Goal: Task Accomplishment & Management: Complete application form

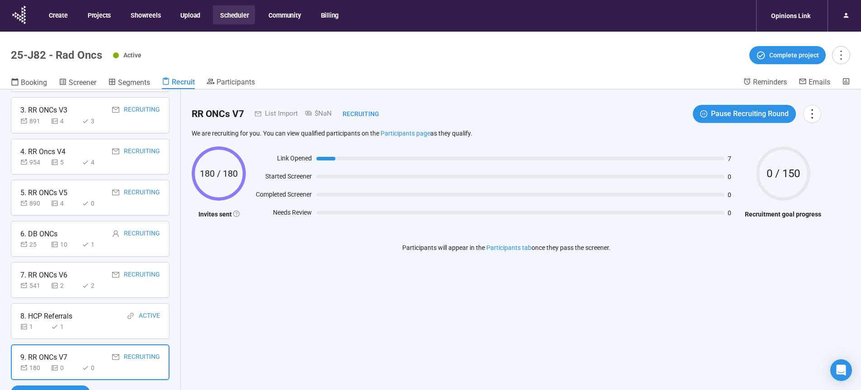
click at [230, 21] on button "Scheduler" at bounding box center [234, 14] width 42 height 19
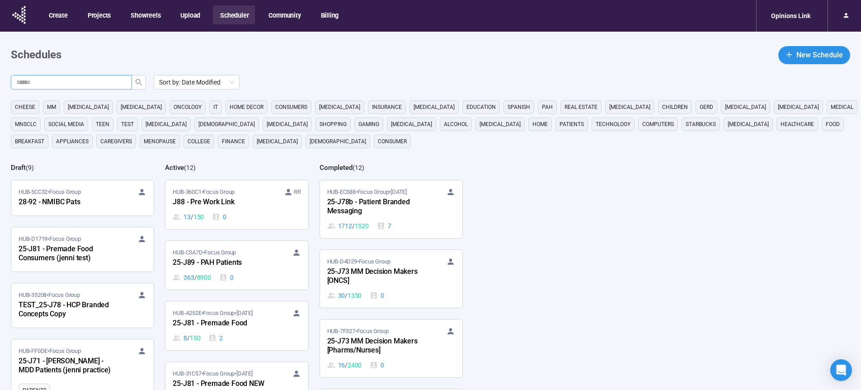
click at [109, 83] on input "text" at bounding box center [67, 82] width 103 height 10
type input "**"
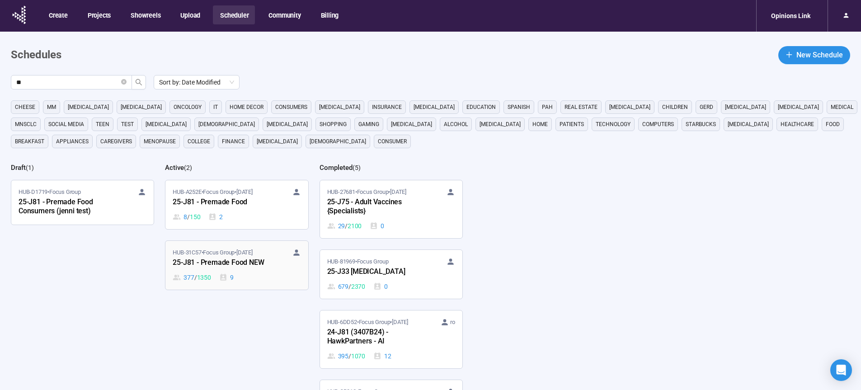
click at [210, 266] on div "25-J81 - Premade Food NEW" at bounding box center [222, 263] width 99 height 12
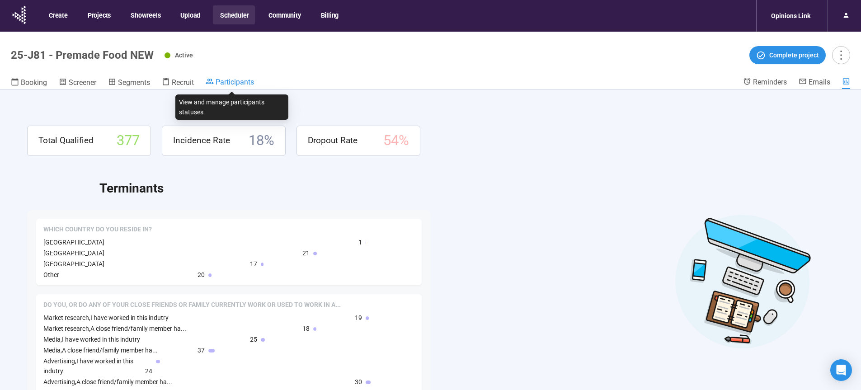
click at [229, 80] on span "Participants" at bounding box center [234, 82] width 38 height 9
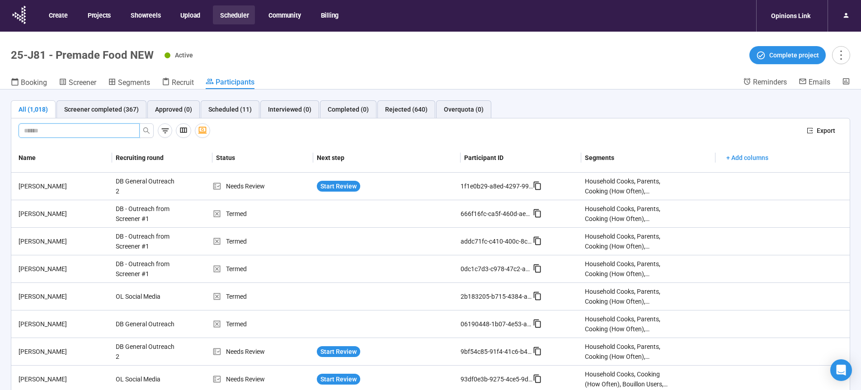
paste input "**********"
click at [148, 130] on icon "search" at bounding box center [146, 130] width 6 height 6
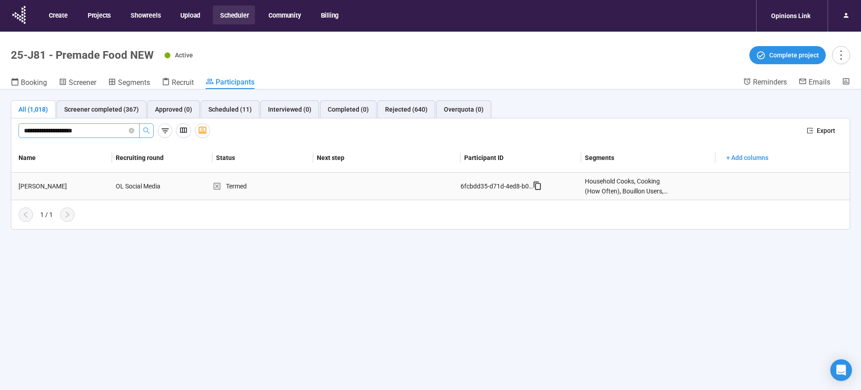
click at [33, 187] on div "Roni G." at bounding box center [63, 186] width 97 height 10
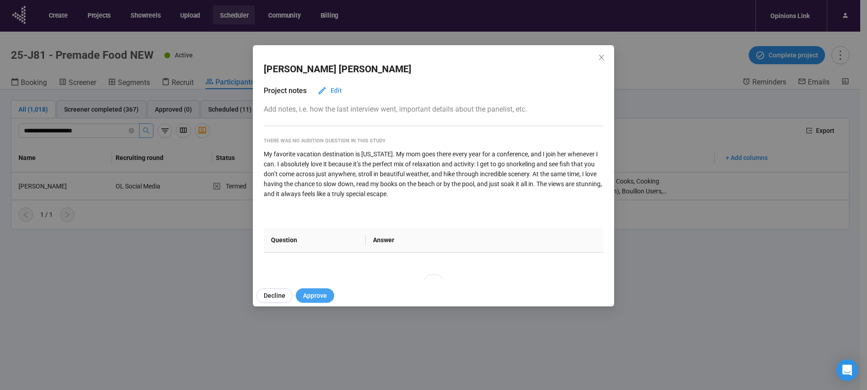
click at [307, 296] on span "Approve" at bounding box center [315, 295] width 24 height 10
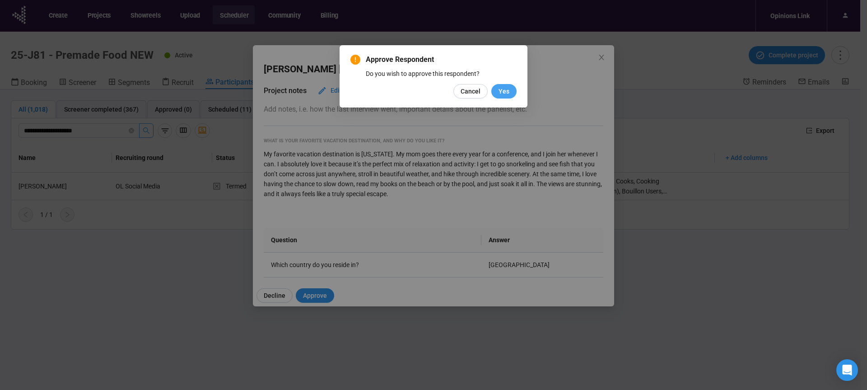
click at [503, 91] on span "Yes" at bounding box center [504, 91] width 11 height 10
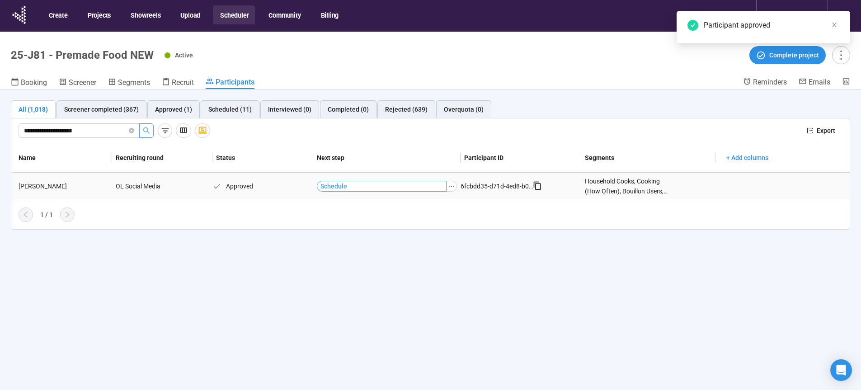
click at [328, 186] on span "Schedule" at bounding box center [333, 186] width 27 height 10
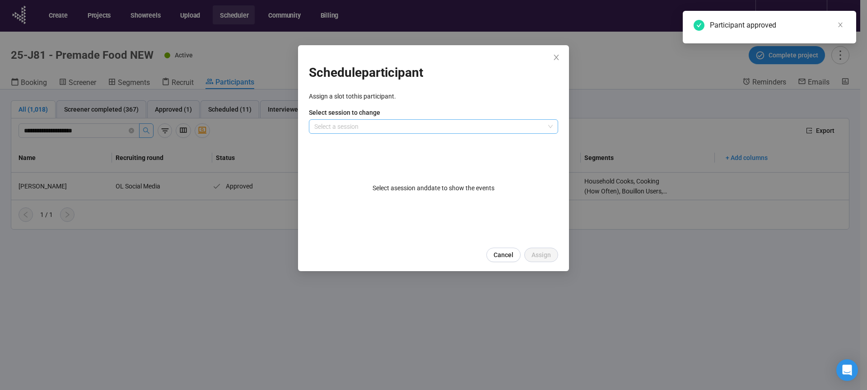
click at [353, 127] on input "search" at bounding box center [433, 127] width 239 height 14
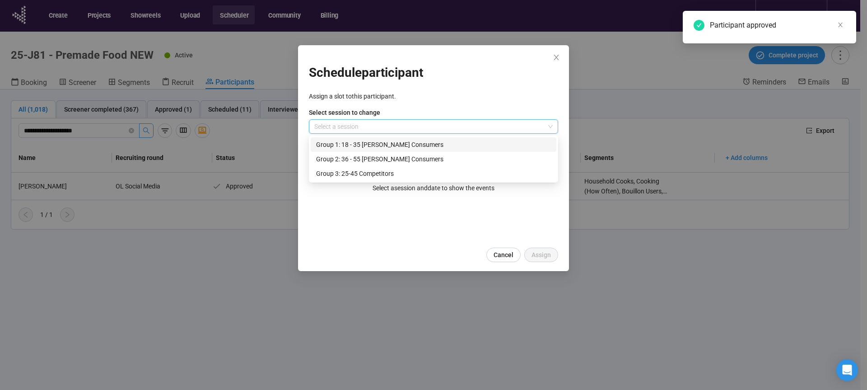
click at [341, 145] on div "Group 1: 18 - 35 Knorr Consumers" at bounding box center [433, 145] width 235 height 10
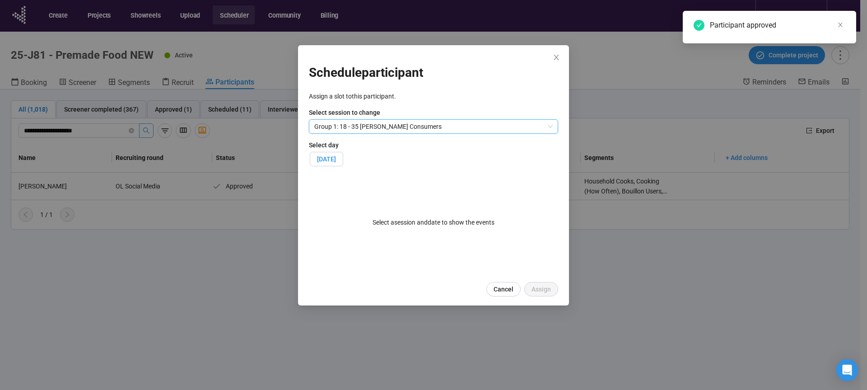
click at [336, 159] on span "Tue, September 23, 2025" at bounding box center [326, 158] width 19 height 7
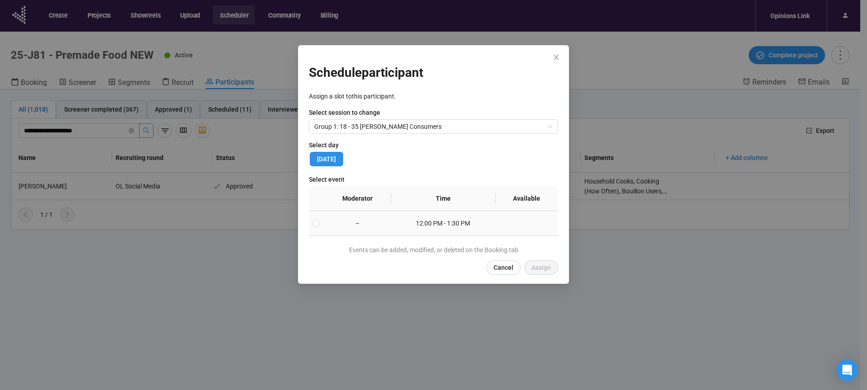
click at [323, 224] on td "–" at bounding box center [357, 223] width 68 height 25
click at [545, 263] on span "Assign" at bounding box center [541, 267] width 19 height 10
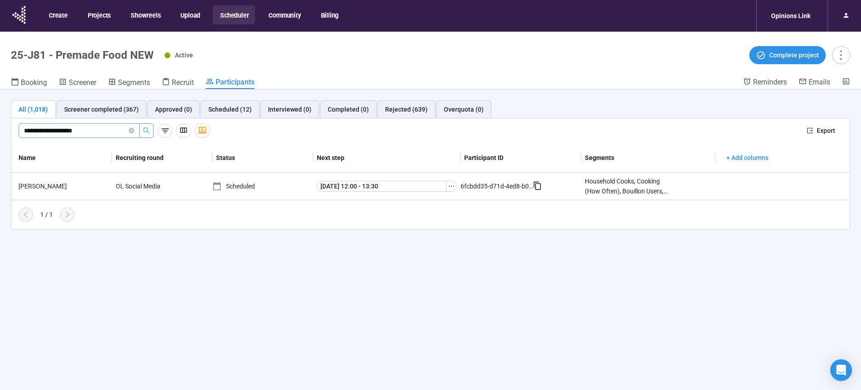
drag, startPoint x: 114, startPoint y: 132, endPoint x: 0, endPoint y: 134, distance: 113.8
click at [24, 134] on input "**********" at bounding box center [75, 131] width 103 height 10
paste input "text"
click at [148, 130] on icon "search" at bounding box center [146, 130] width 7 height 7
click at [343, 187] on span "Start Review" at bounding box center [338, 186] width 36 height 10
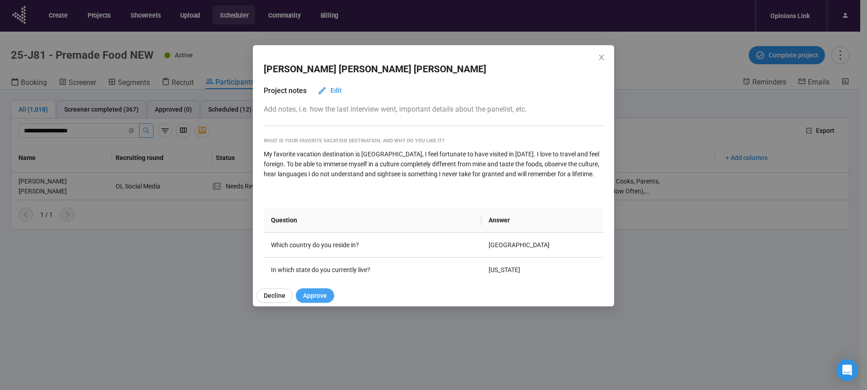
click at [309, 297] on span "Approve" at bounding box center [315, 295] width 24 height 10
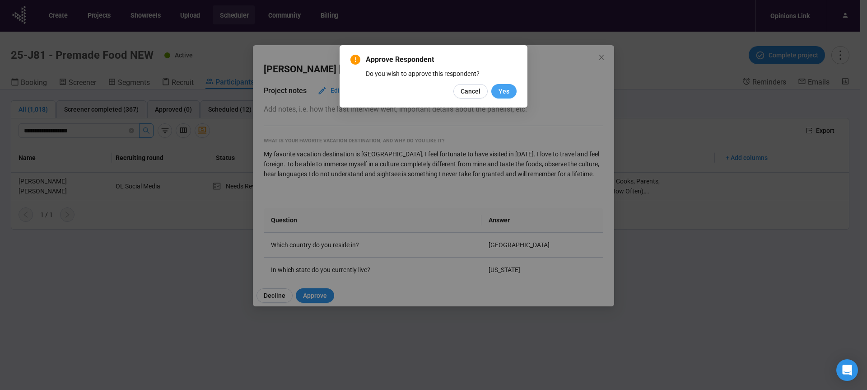
click at [507, 90] on span "Yes" at bounding box center [504, 91] width 11 height 10
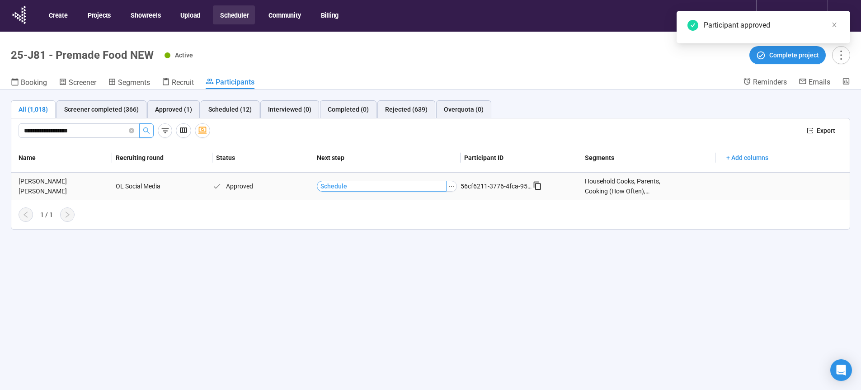
click at [333, 187] on span "Schedule" at bounding box center [333, 186] width 27 height 10
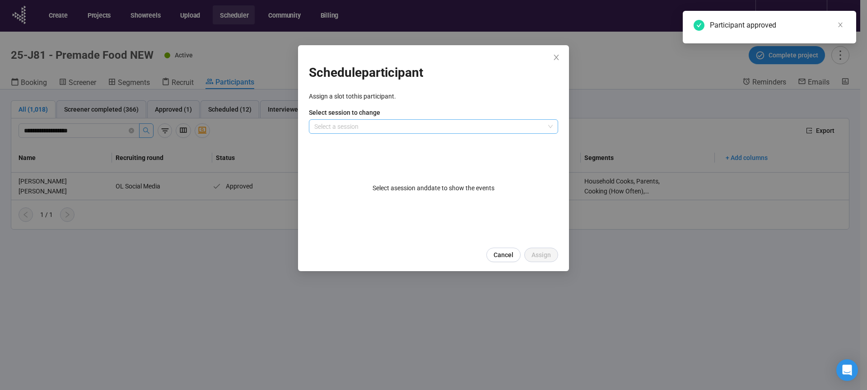
click at [383, 125] on input "search" at bounding box center [433, 127] width 239 height 14
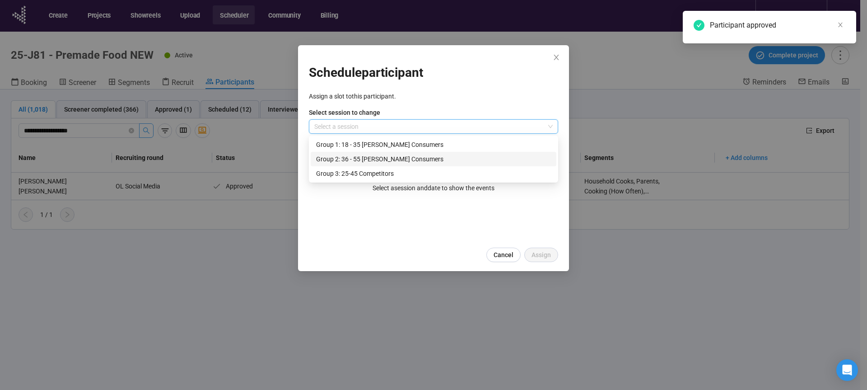
click at [344, 159] on div "Group 2: 36 - 55 Knorr Consumers" at bounding box center [433, 159] width 235 height 10
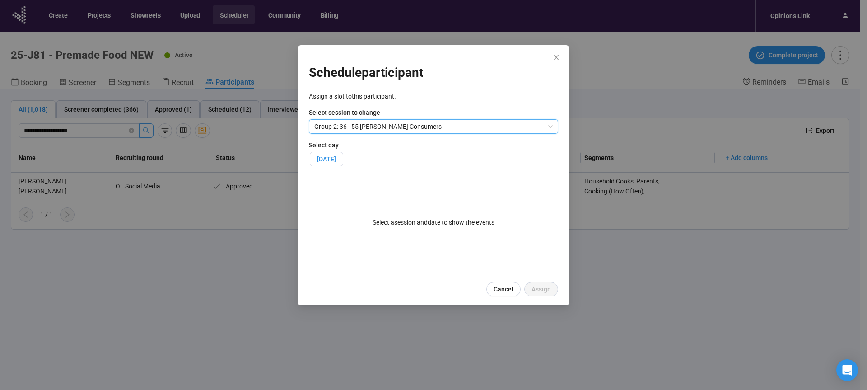
click at [336, 159] on span "Wed, September 24, 2025" at bounding box center [326, 158] width 19 height 7
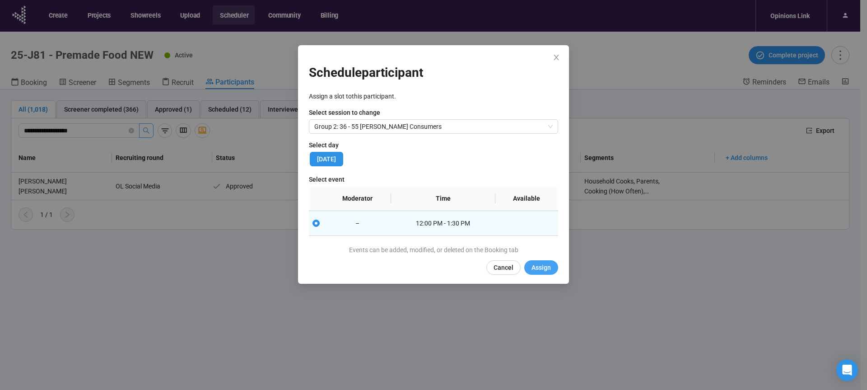
click at [543, 270] on span "Assign" at bounding box center [541, 267] width 19 height 10
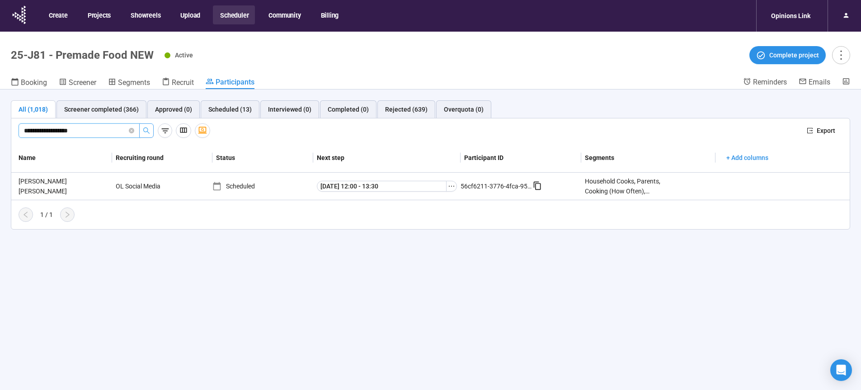
drag, startPoint x: 115, startPoint y: 131, endPoint x: 2, endPoint y: 131, distance: 112.5
click at [24, 131] on input "**********" at bounding box center [75, 131] width 103 height 10
paste input "*******"
click at [149, 129] on icon "search" at bounding box center [146, 130] width 7 height 7
click at [47, 188] on div "Adam Benavides" at bounding box center [63, 186] width 97 height 10
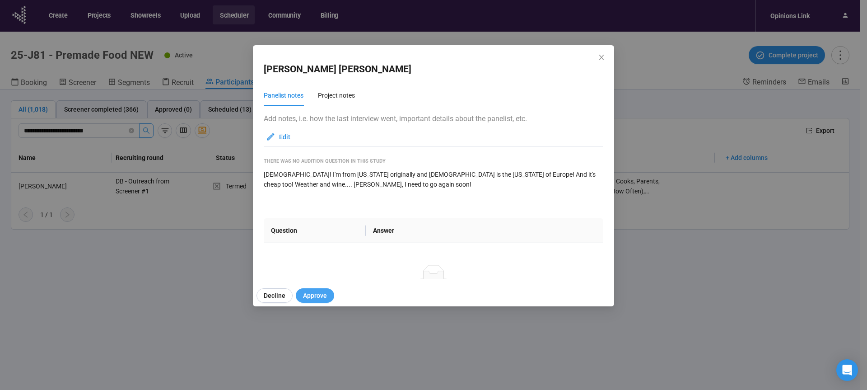
click at [318, 292] on span "Approve" at bounding box center [315, 295] width 24 height 10
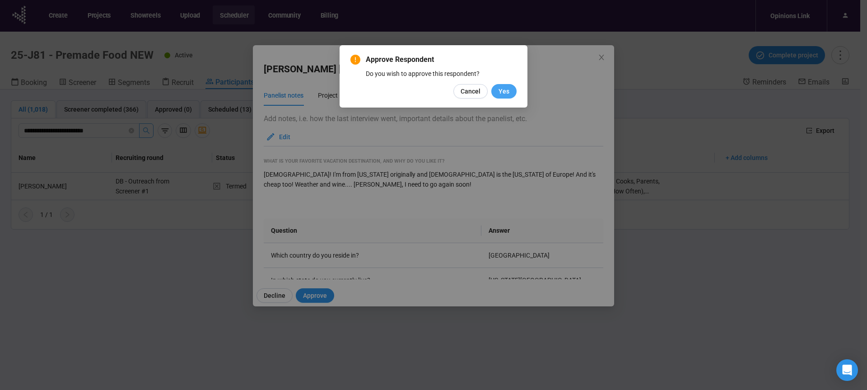
click at [506, 89] on span "Yes" at bounding box center [504, 91] width 11 height 10
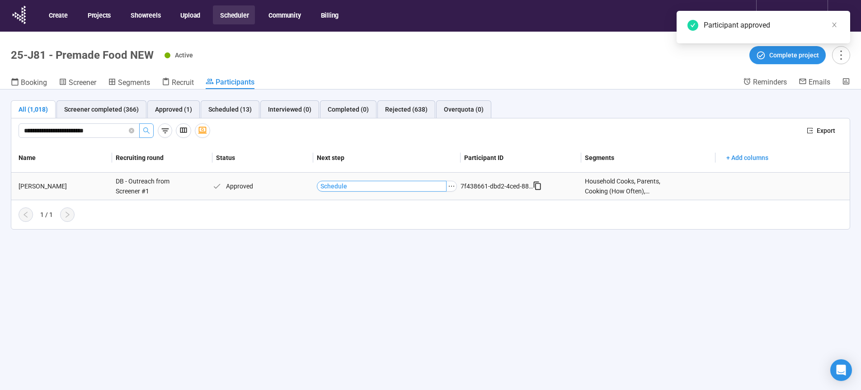
click at [334, 188] on span "Schedule" at bounding box center [333, 186] width 27 height 10
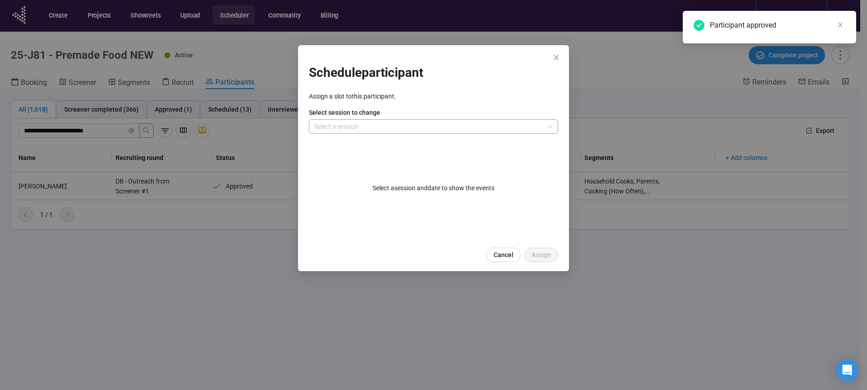
click at [351, 128] on input "search" at bounding box center [433, 127] width 239 height 14
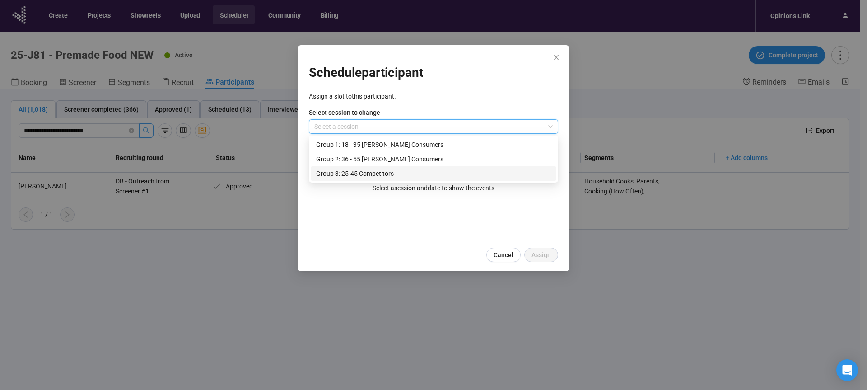
click at [337, 172] on div "Group 3: 25-45 Competitors" at bounding box center [433, 173] width 235 height 10
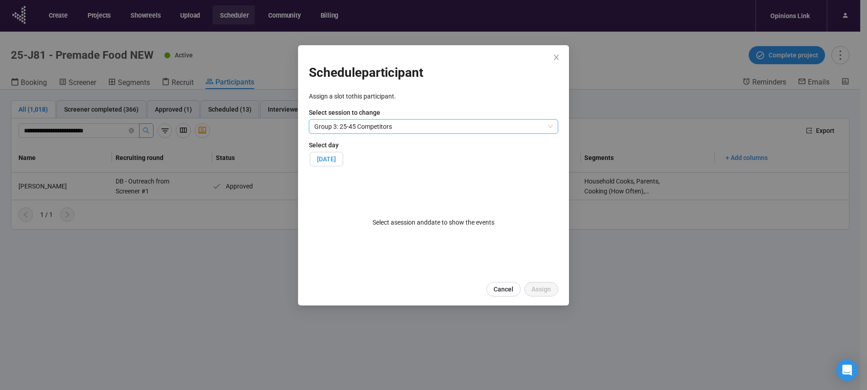
click at [336, 162] on span "Tue, September 23, 2025" at bounding box center [326, 158] width 19 height 7
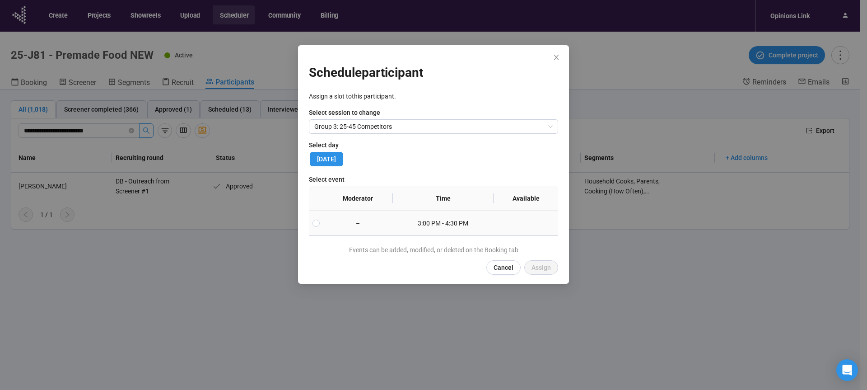
click at [335, 225] on td "–" at bounding box center [358, 223] width 70 height 25
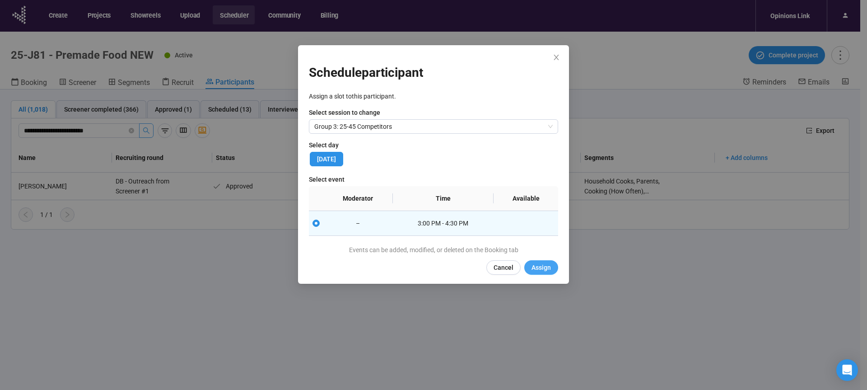
click at [539, 269] on span "Assign" at bounding box center [541, 267] width 19 height 10
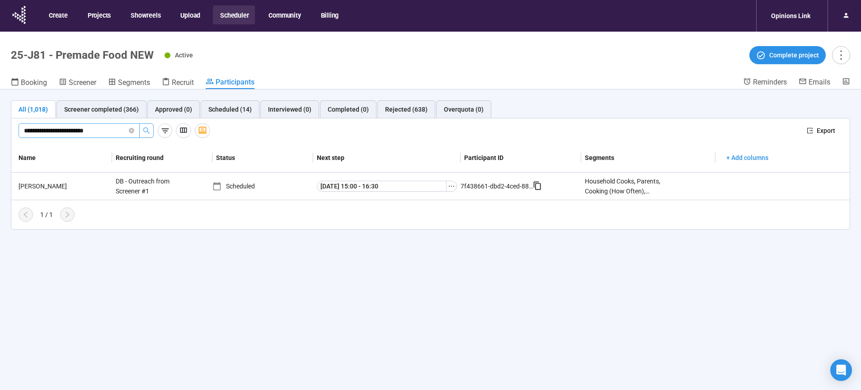
drag, startPoint x: 116, startPoint y: 131, endPoint x: 15, endPoint y: 130, distance: 100.3
click at [24, 130] on input "**********" at bounding box center [75, 131] width 103 height 10
paste input "text"
click at [149, 130] on icon "search" at bounding box center [146, 130] width 7 height 7
type input "**********"
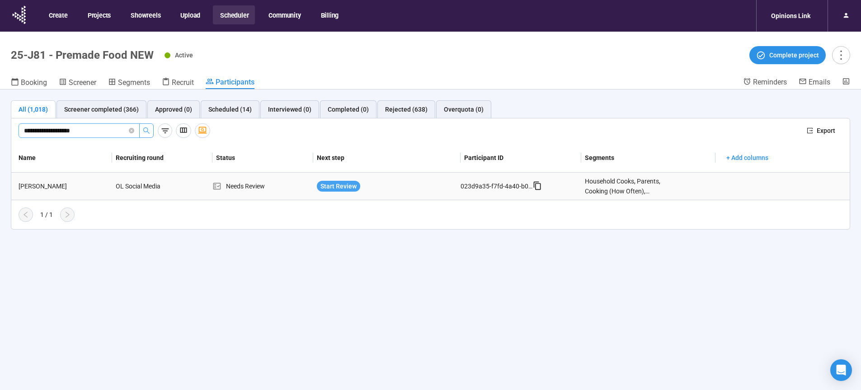
click at [328, 185] on span "Start Review" at bounding box center [338, 186] width 36 height 10
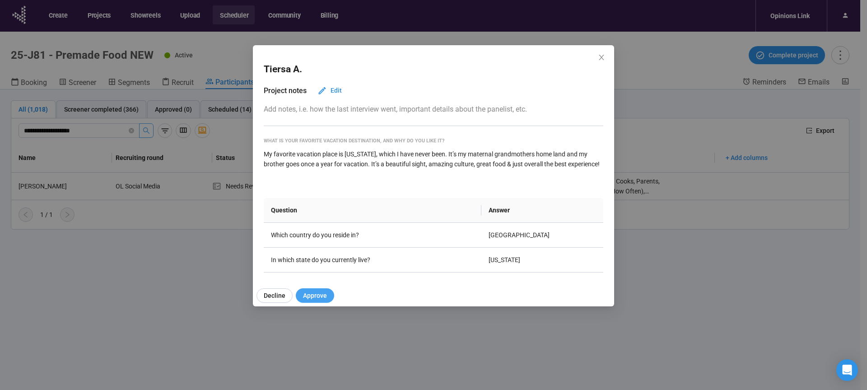
click at [311, 298] on span "Approve" at bounding box center [315, 295] width 24 height 10
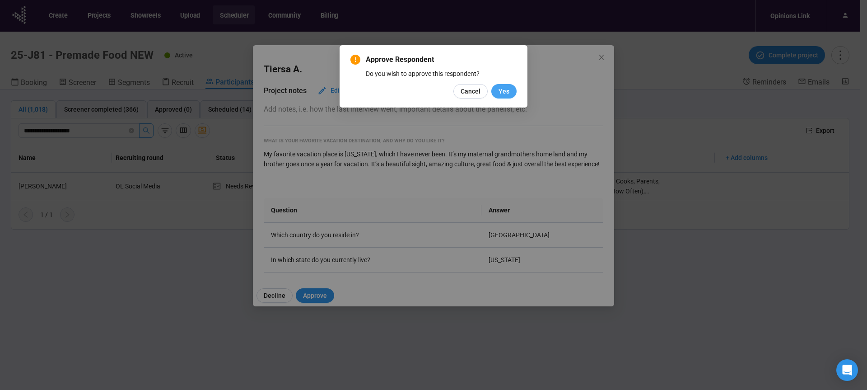
click at [512, 91] on button "Yes" at bounding box center [503, 91] width 25 height 14
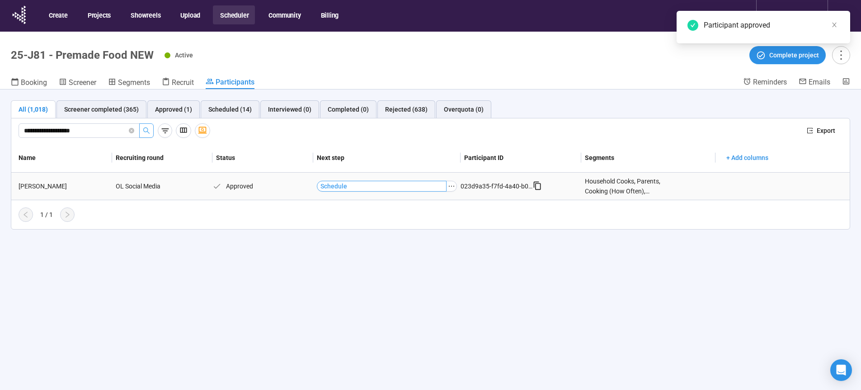
click at [332, 185] on span "Schedule" at bounding box center [333, 186] width 27 height 10
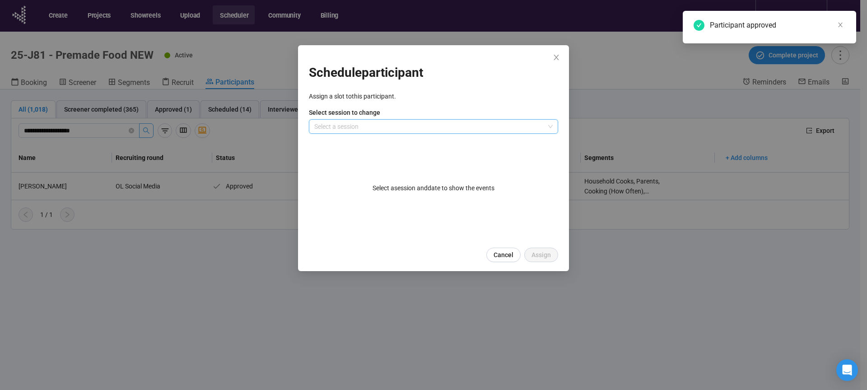
click at [346, 123] on input "search" at bounding box center [433, 127] width 239 height 14
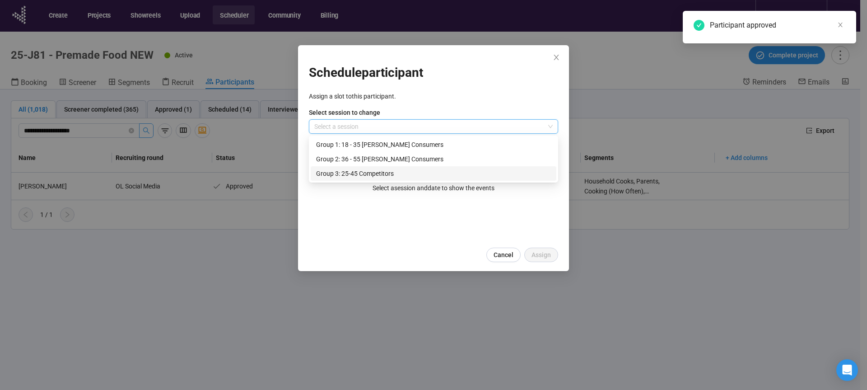
click at [331, 174] on div "Group 3: 25-45 Competitors" at bounding box center [433, 173] width 235 height 10
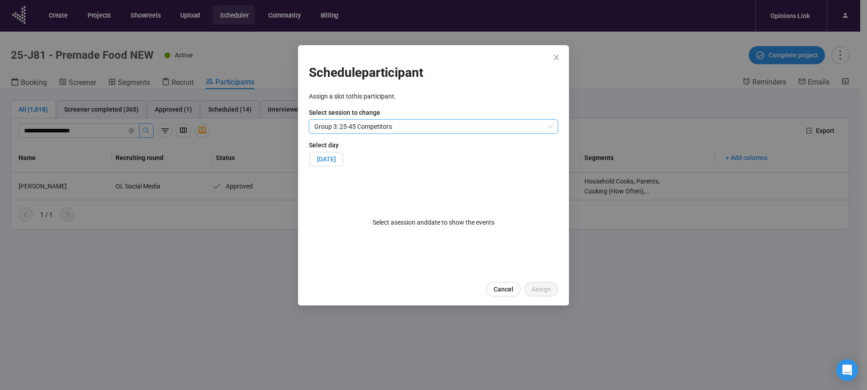
click at [341, 154] on label "Tue, September 23, 2025" at bounding box center [326, 159] width 33 height 14
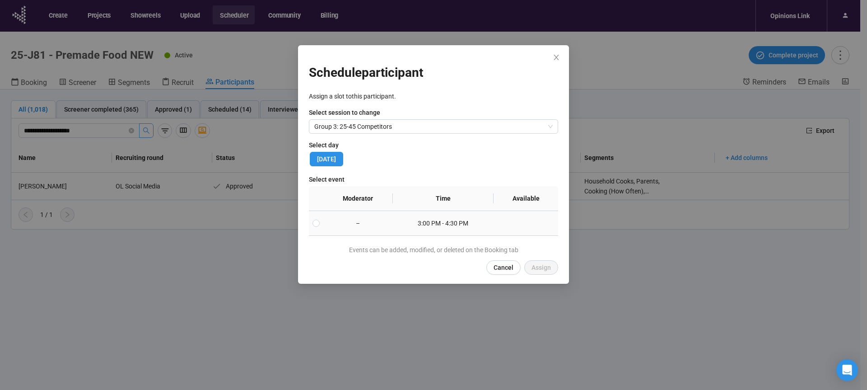
click at [321, 220] on td at bounding box center [316, 223] width 14 height 25
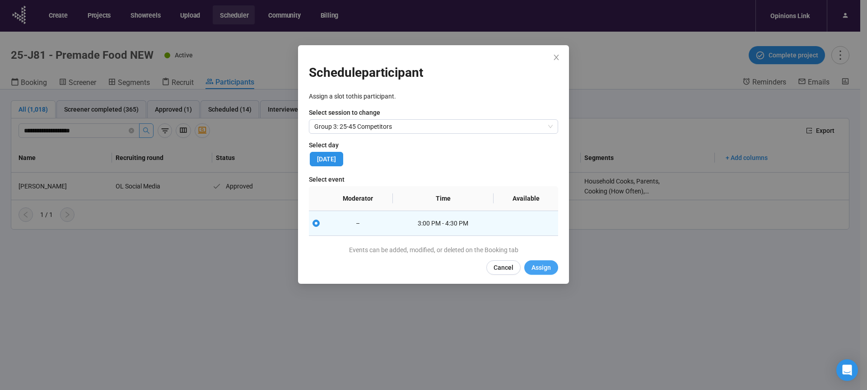
click at [541, 269] on span "Assign" at bounding box center [541, 267] width 19 height 10
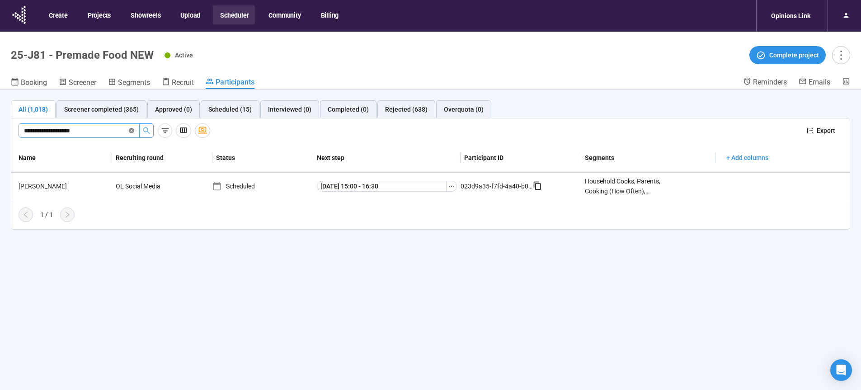
click at [131, 130] on icon "close-circle" at bounding box center [131, 130] width 5 height 5
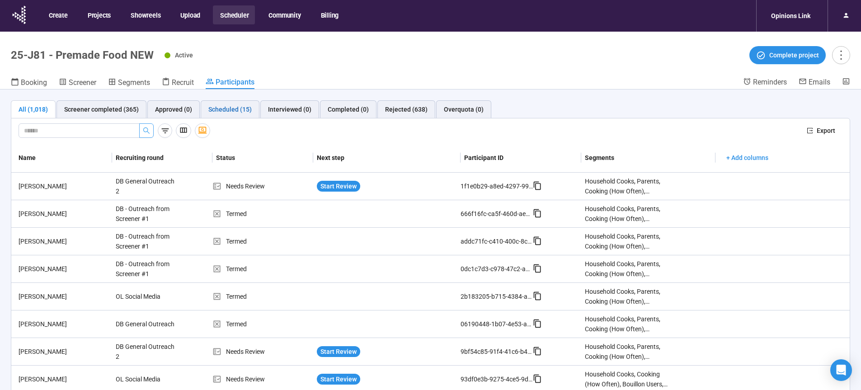
click at [232, 110] on div "Scheduled (15)" at bounding box center [229, 109] width 43 height 10
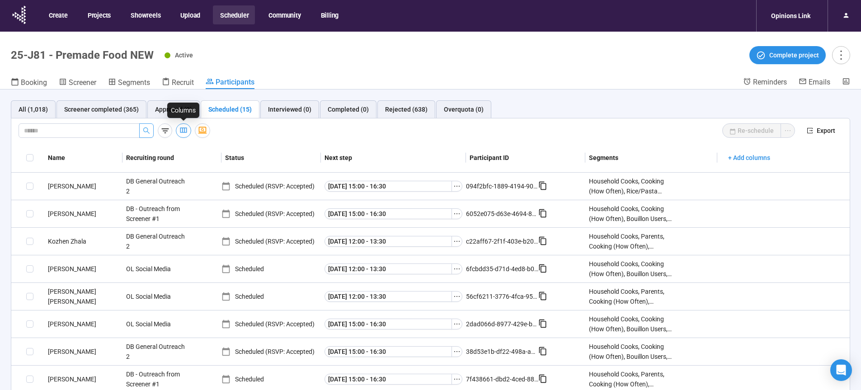
click at [182, 130] on icon "button" at bounding box center [183, 130] width 7 height 5
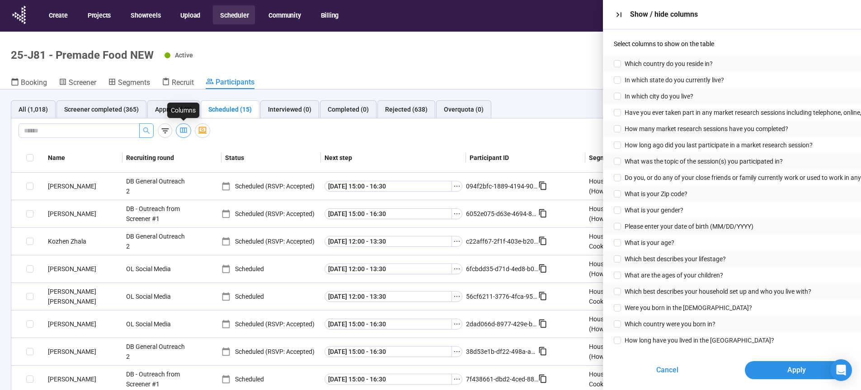
click at [182, 130] on icon "button" at bounding box center [183, 130] width 7 height 5
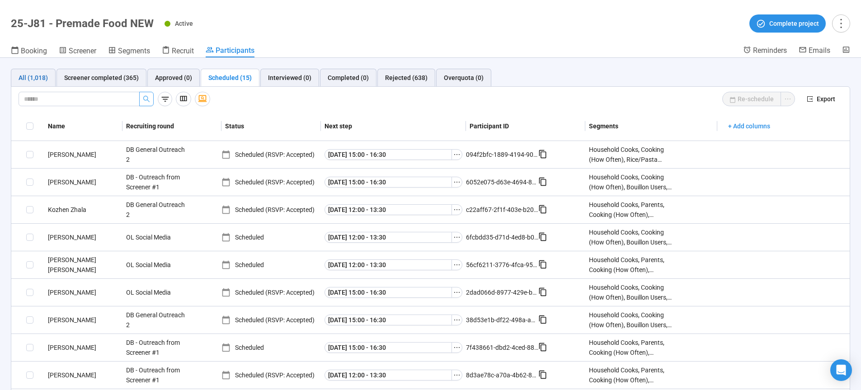
click at [42, 76] on div "All (1,018)" at bounding box center [33, 78] width 29 height 10
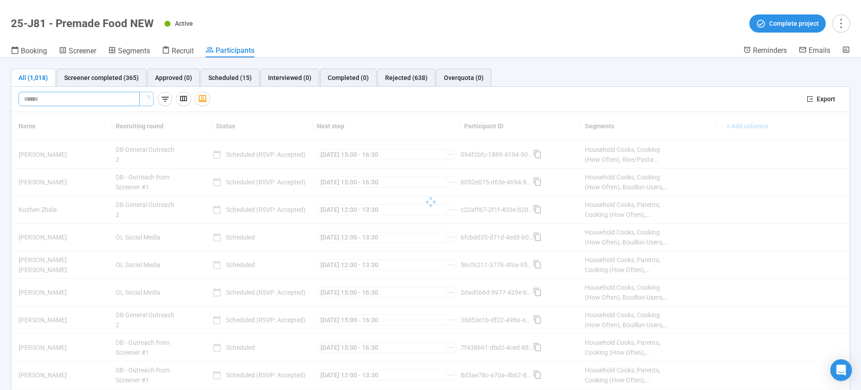
click at [50, 99] on input "text" at bounding box center [75, 99] width 103 height 10
paste input "**********"
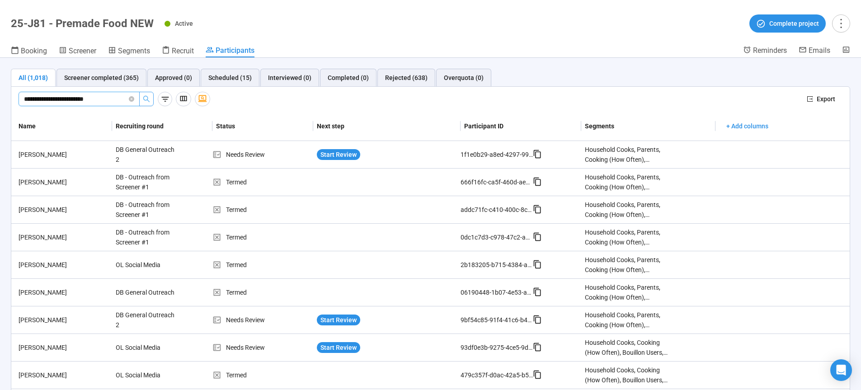
click at [142, 100] on button "button" at bounding box center [146, 99] width 14 height 14
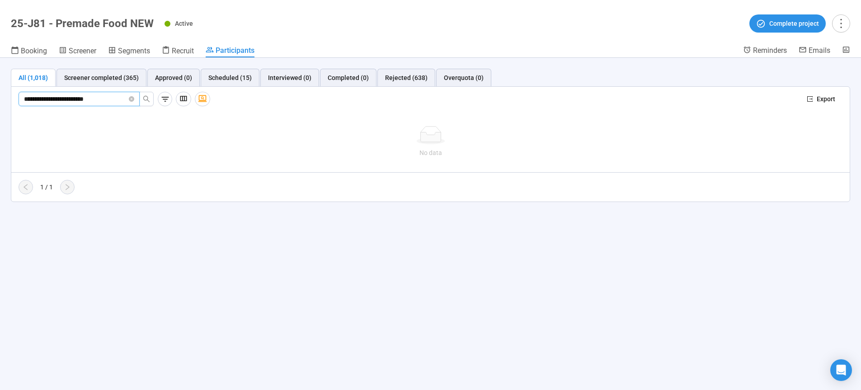
type input "**********"
click at [39, 78] on div "All (1,018)" at bounding box center [33, 78] width 29 height 10
click at [21, 77] on div "All (1,018)" at bounding box center [33, 78] width 29 height 10
click at [120, 77] on div "Screener completed (365)" at bounding box center [101, 78] width 75 height 10
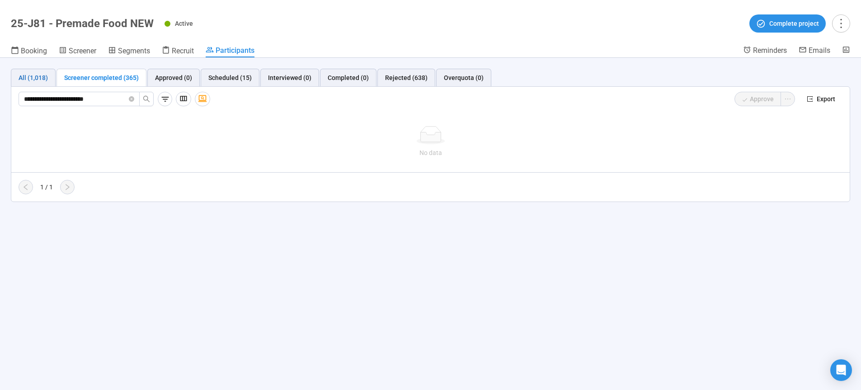
click at [35, 75] on div "All (1,018)" at bounding box center [33, 78] width 29 height 10
click at [144, 99] on icon "search" at bounding box center [146, 99] width 6 height 6
click at [223, 78] on div "Test Participants" at bounding box center [202, 78] width 55 height 15
click at [244, 78] on div "Scheduled (15)" at bounding box center [229, 78] width 43 height 10
click at [131, 99] on icon "close-circle" at bounding box center [131, 98] width 5 height 5
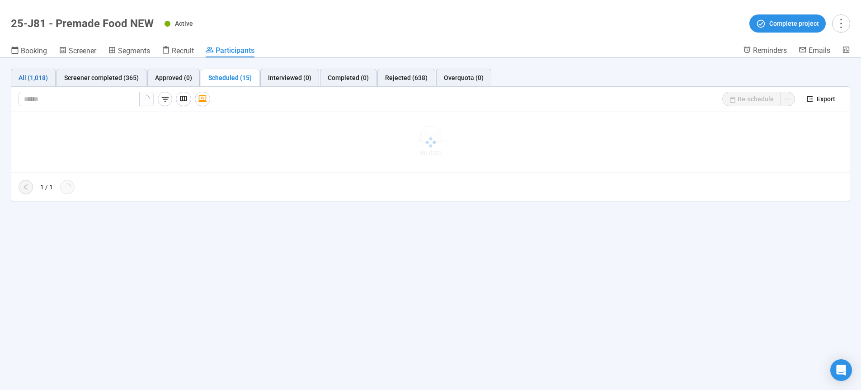
click at [35, 79] on div "All (1,018)" at bounding box center [33, 78] width 29 height 10
click at [37, 79] on div "All (1,018)" at bounding box center [33, 78] width 29 height 10
click at [91, 77] on div "Screener completed (365)" at bounding box center [101, 78] width 75 height 10
click at [47, 79] on div "All (1,018)" at bounding box center [33, 78] width 29 height 10
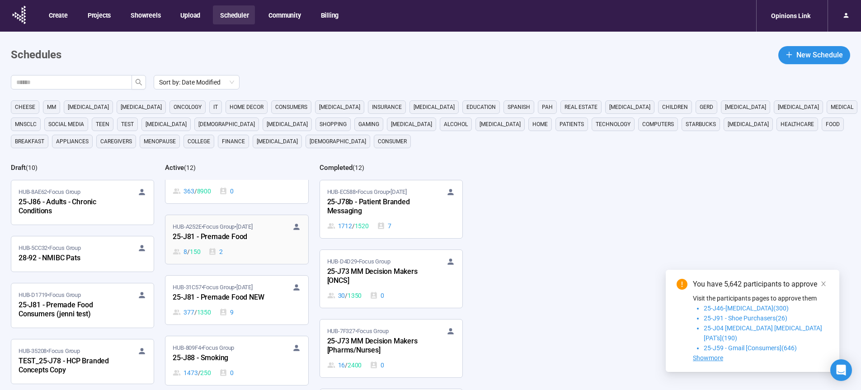
scroll to position [138, 0]
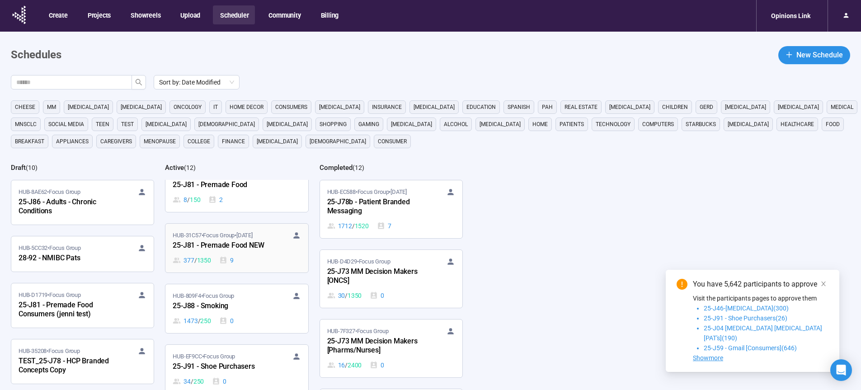
click at [242, 246] on div "25-J81 - Premade Food NEW" at bounding box center [222, 246] width 99 height 12
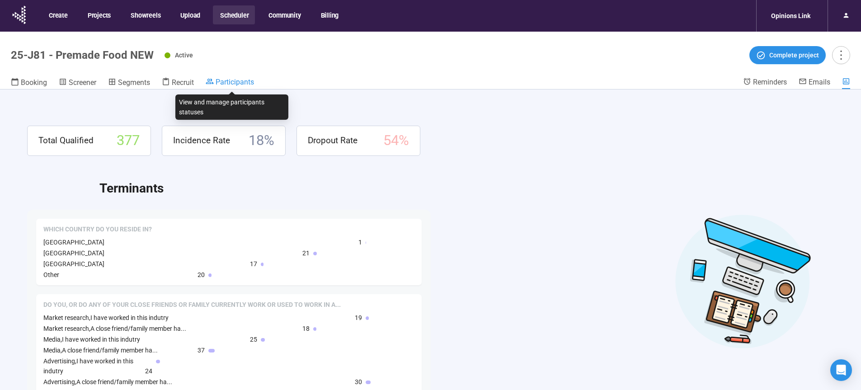
click at [236, 79] on span "Participants" at bounding box center [234, 82] width 38 height 9
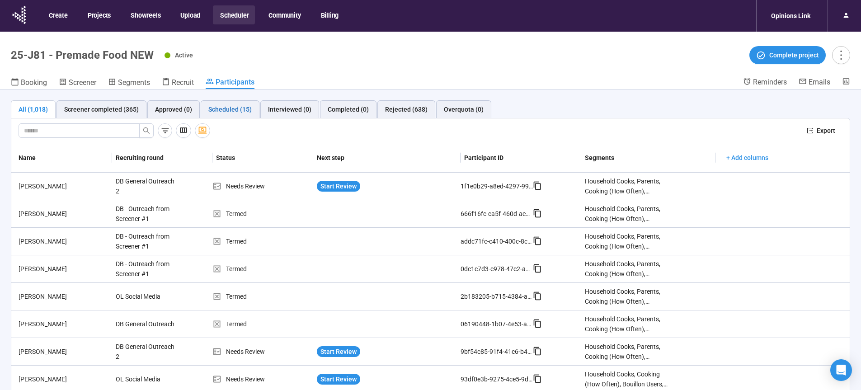
click at [234, 111] on div "Scheduled (15)" at bounding box center [229, 109] width 43 height 10
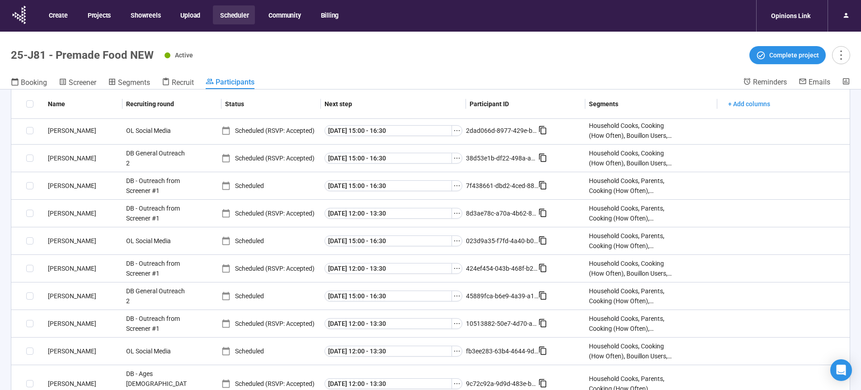
scroll to position [194, 0]
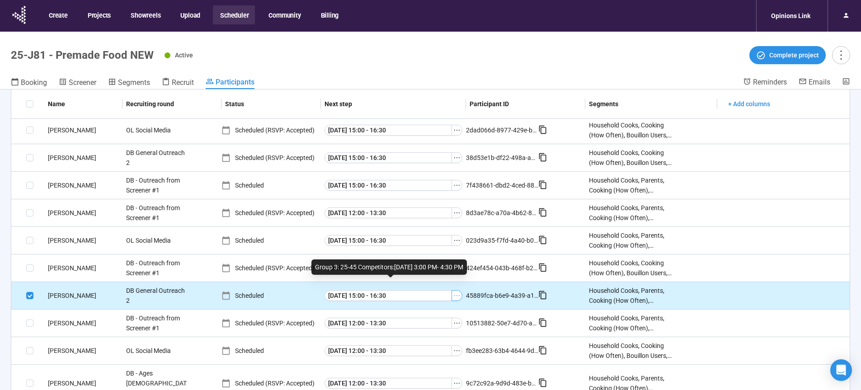
click at [454, 297] on icon "ellipsis" at bounding box center [456, 295] width 7 height 7
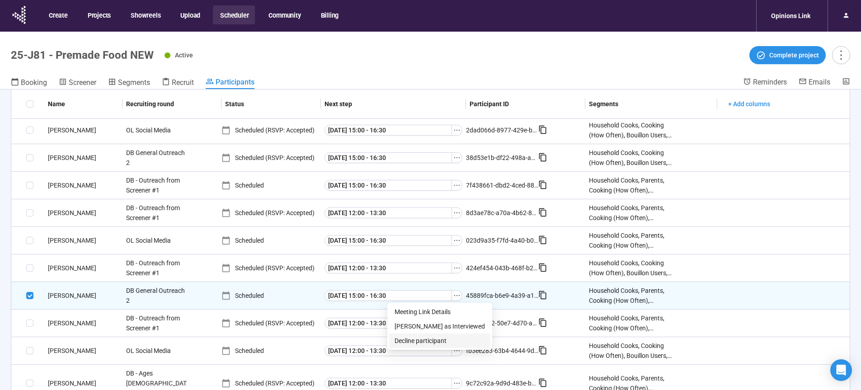
click at [433, 339] on span "Decline participant" at bounding box center [439, 341] width 90 height 10
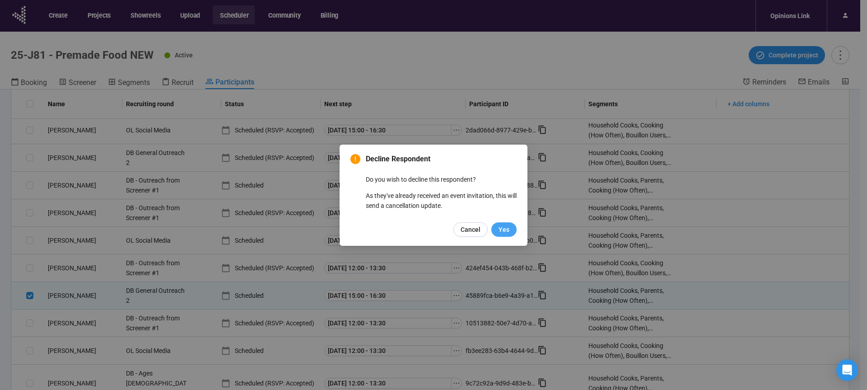
click at [509, 234] on span "Yes" at bounding box center [504, 230] width 11 height 10
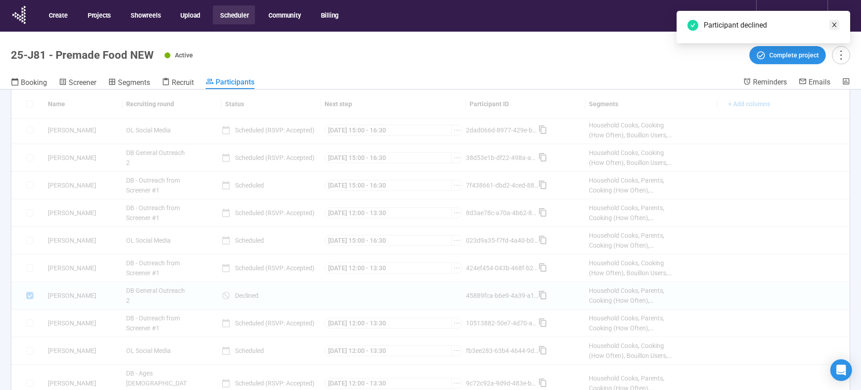
click at [836, 24] on icon "close" at bounding box center [834, 25] width 6 height 6
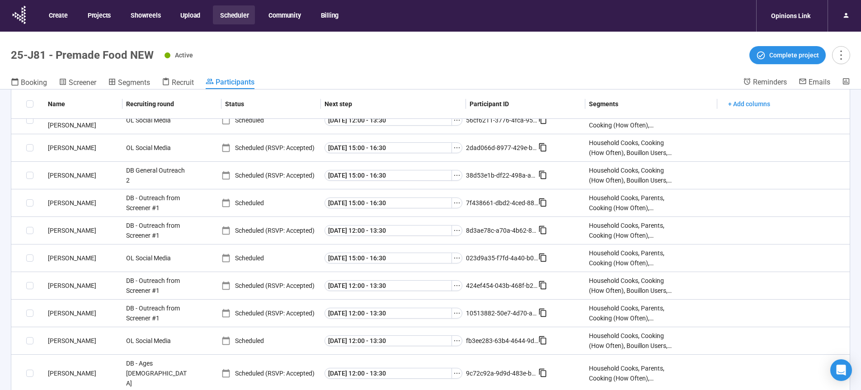
scroll to position [166, 0]
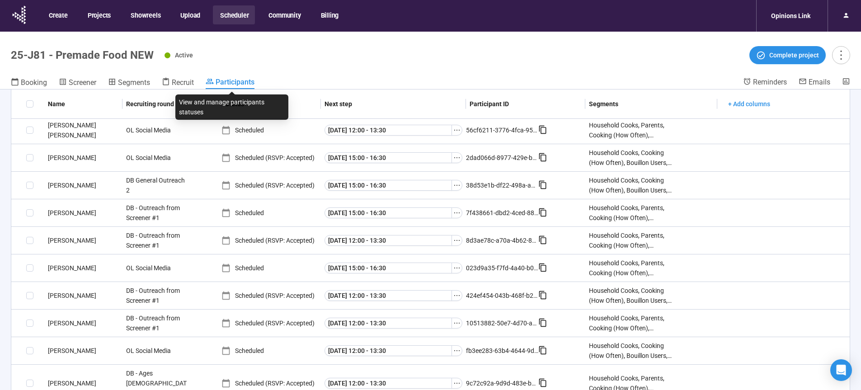
click at [232, 84] on span "Participants" at bounding box center [234, 82] width 39 height 9
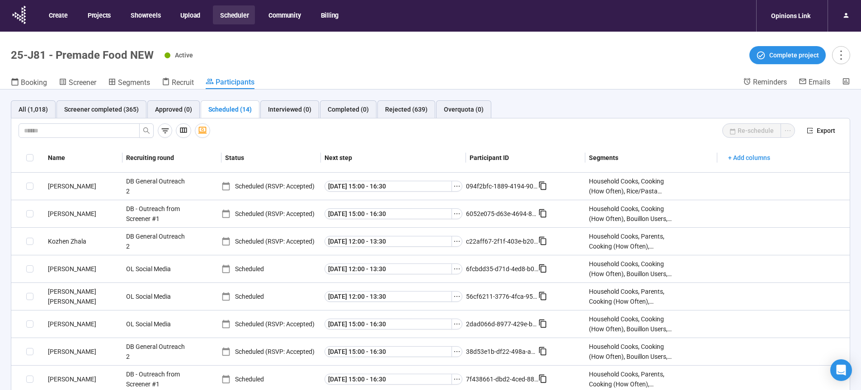
click at [229, 17] on button "Scheduler" at bounding box center [234, 14] width 42 height 19
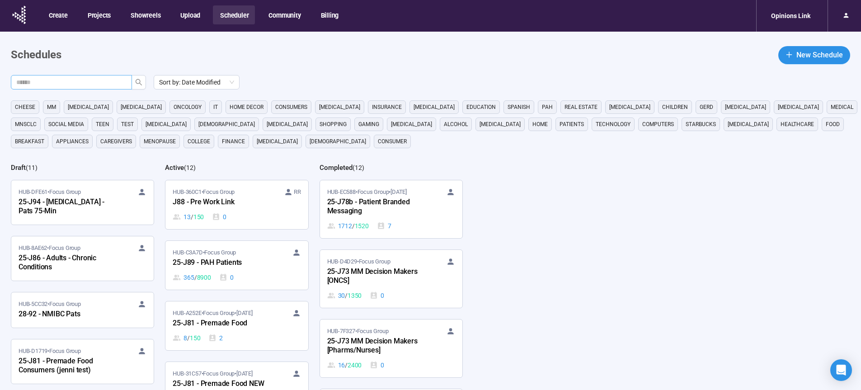
click at [90, 80] on input "text" at bounding box center [67, 82] width 103 height 10
type input "**"
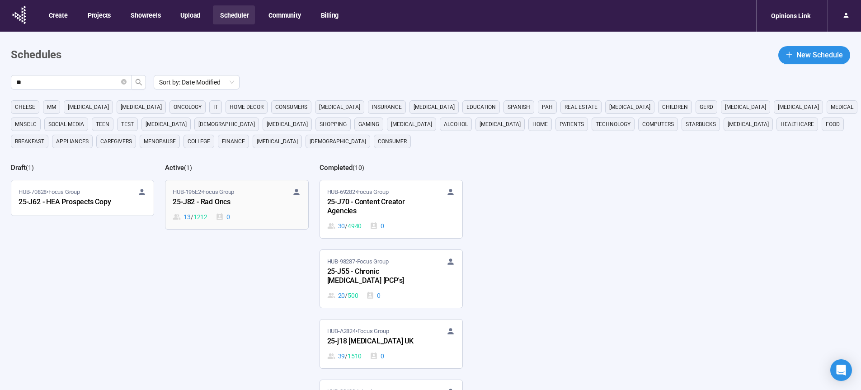
click at [202, 207] on div "25-J82 - Rad Oncs" at bounding box center [222, 202] width 99 height 12
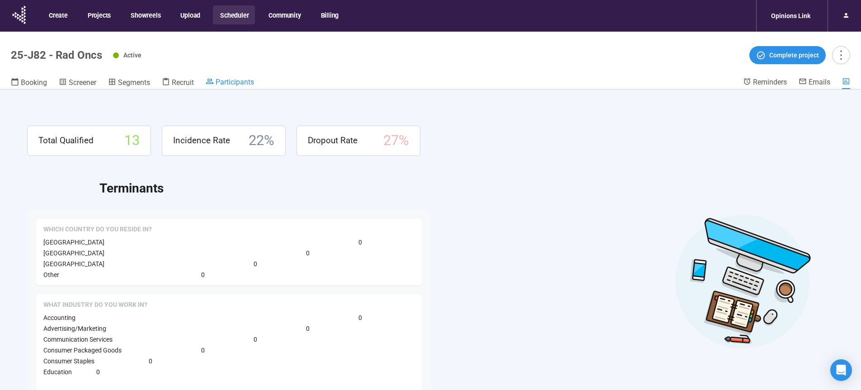
click at [242, 84] on span "Participants" at bounding box center [234, 82] width 38 height 9
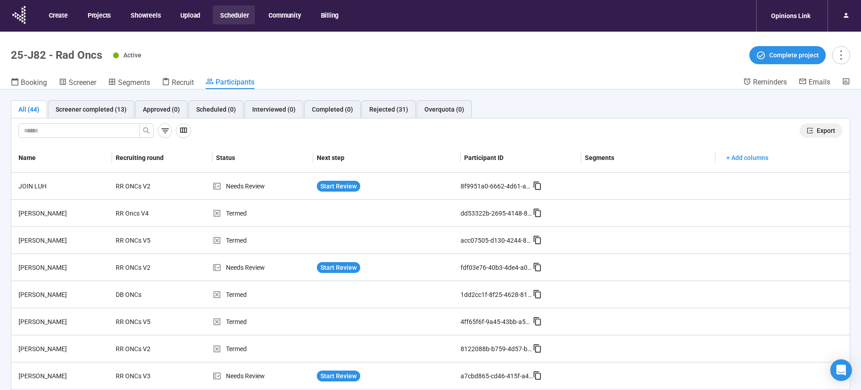
click at [819, 132] on span "Export" at bounding box center [825, 131] width 19 height 10
click at [536, 72] on header "25-J82 - Rad Oncs Active Complete project Booking Screener Segments Recruit Par…" at bounding box center [430, 61] width 861 height 58
click at [182, 83] on span "Recruit" at bounding box center [183, 82] width 22 height 9
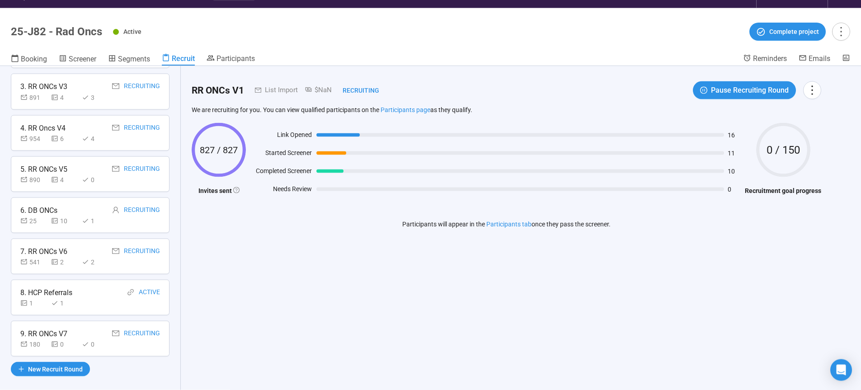
scroll to position [32, 0]
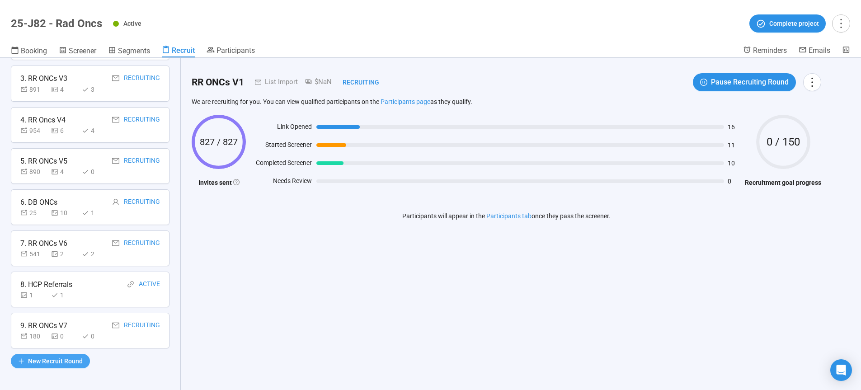
click at [61, 361] on span "New Recruit Round" at bounding box center [55, 361] width 55 height 10
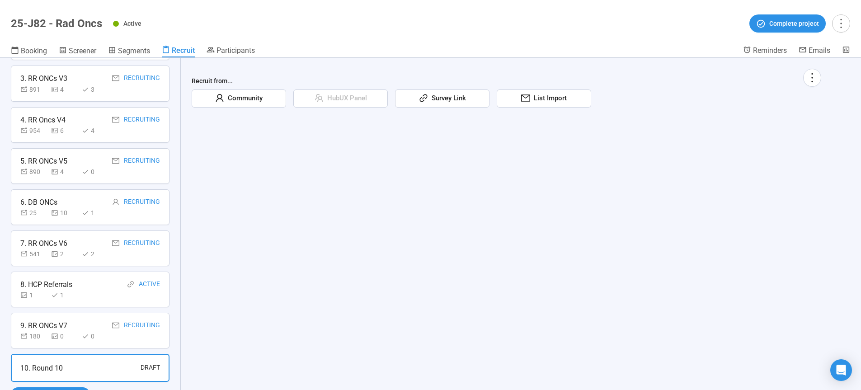
click at [558, 101] on span "List Import" at bounding box center [548, 98] width 37 height 11
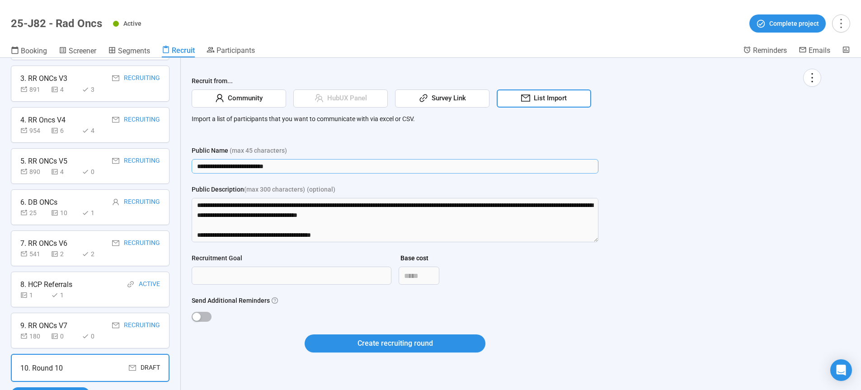
drag, startPoint x: 316, startPoint y: 163, endPoint x: 145, endPoint y: 168, distance: 171.7
click at [192, 168] on input "**********" at bounding box center [395, 166] width 407 height 14
type input "**********"
click at [195, 202] on textarea "Public Description (max 300 characters) (optional)" at bounding box center [395, 220] width 407 height 44
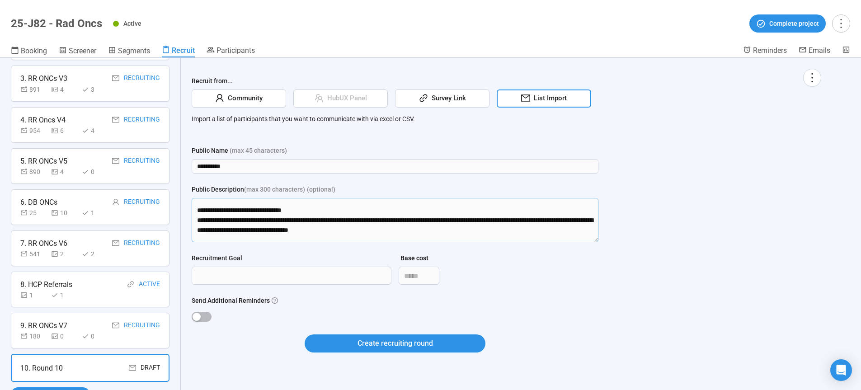
scroll to position [149, 0]
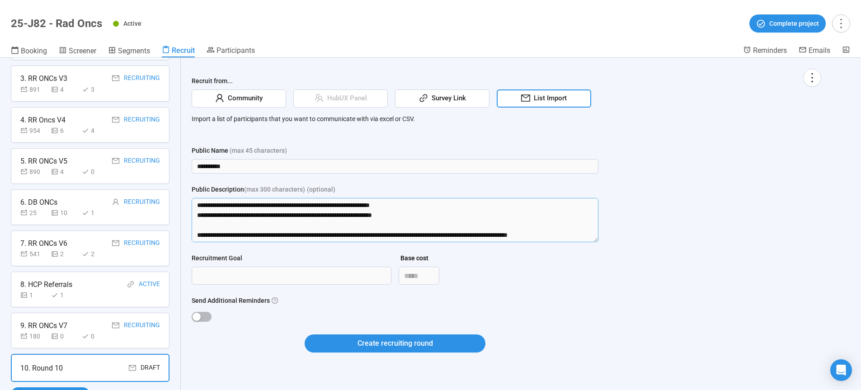
drag, startPoint x: 195, startPoint y: 202, endPoint x: 598, endPoint y: 333, distance: 423.7
click at [598, 242] on textarea "Public Description (max 300 characters) (optional)" at bounding box center [395, 220] width 407 height 44
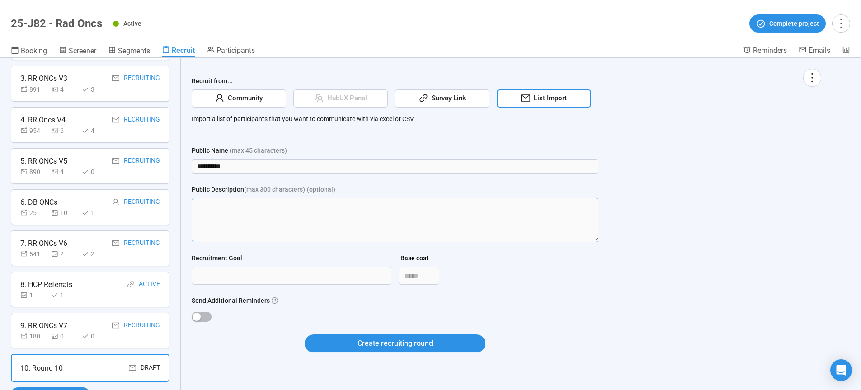
scroll to position [0, 0]
click at [210, 274] on input "Recruitment Goal" at bounding box center [291, 275] width 199 height 17
type input "***"
click at [194, 321] on div at bounding box center [395, 316] width 407 height 10
click at [200, 317] on div "button" at bounding box center [196, 317] width 8 height 8
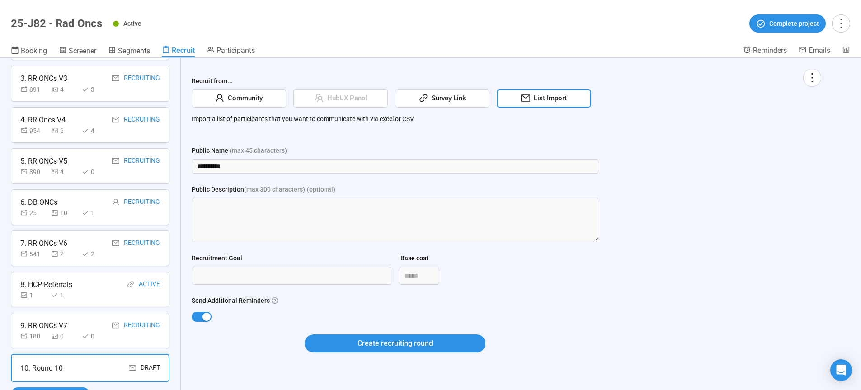
click at [656, 301] on div "**********" at bounding box center [506, 216] width 629 height 295
click at [434, 336] on button "Create recruiting round" at bounding box center [394, 343] width 181 height 18
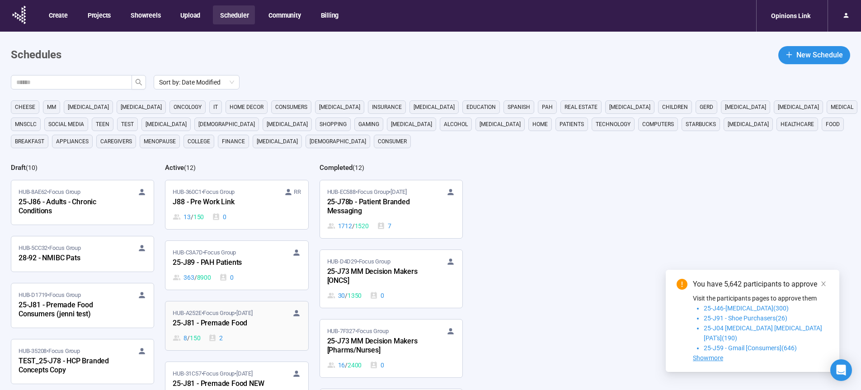
click at [225, 323] on div "25-J81 - Premade Food" at bounding box center [222, 324] width 99 height 12
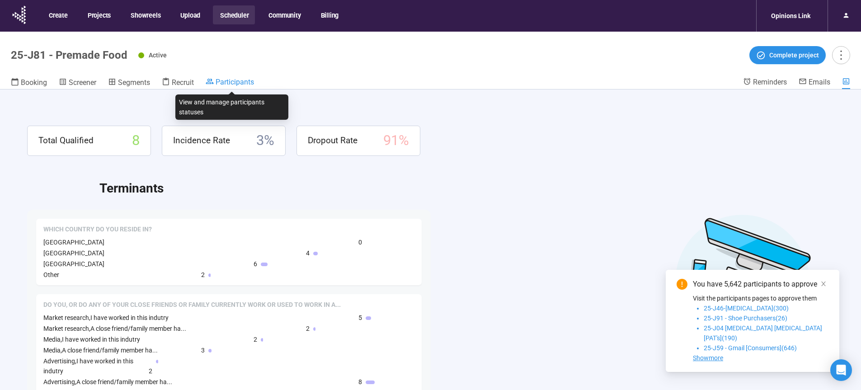
click at [231, 82] on span "Participants" at bounding box center [234, 82] width 38 height 9
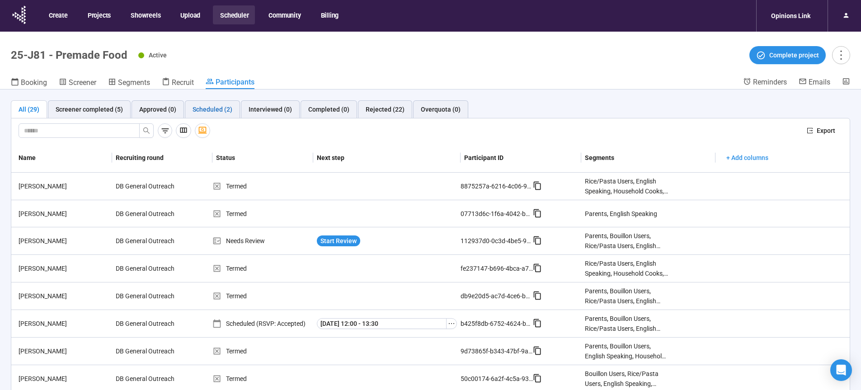
click at [214, 111] on div "Scheduled (2)" at bounding box center [212, 109] width 40 height 10
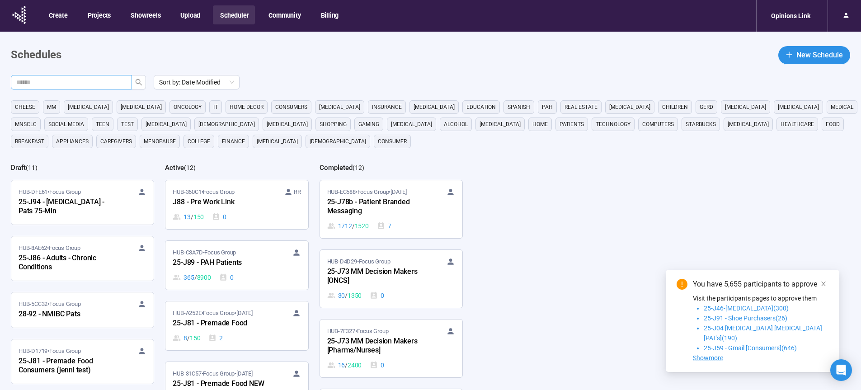
click at [98, 85] on input "text" at bounding box center [67, 82] width 103 height 10
type input "**"
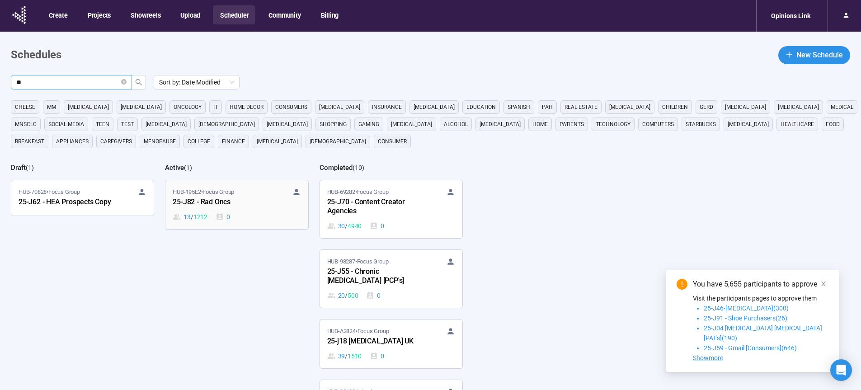
click at [199, 200] on div "25-J82 - Rad Oncs" at bounding box center [222, 202] width 99 height 12
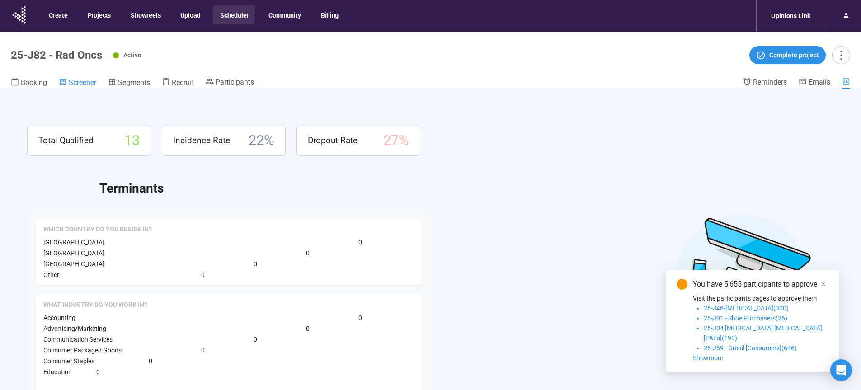
click at [82, 85] on span "Screener" at bounding box center [83, 82] width 28 height 9
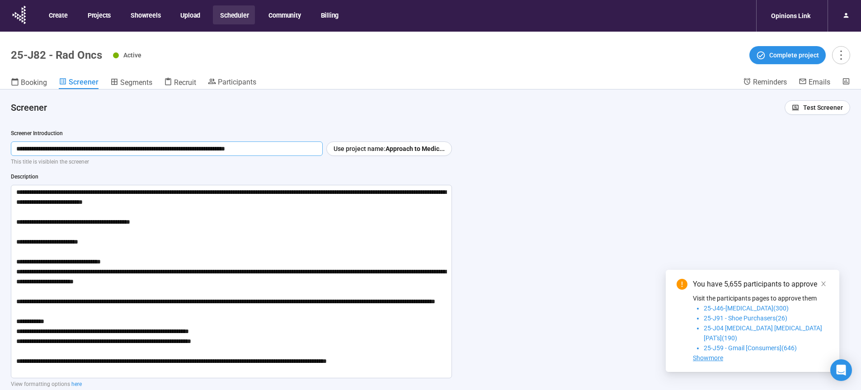
drag, startPoint x: 237, startPoint y: 150, endPoint x: 304, endPoint y: 149, distance: 67.3
click at [304, 149] on input "**********" at bounding box center [167, 148] width 312 height 14
